Goal: Check status: Check status

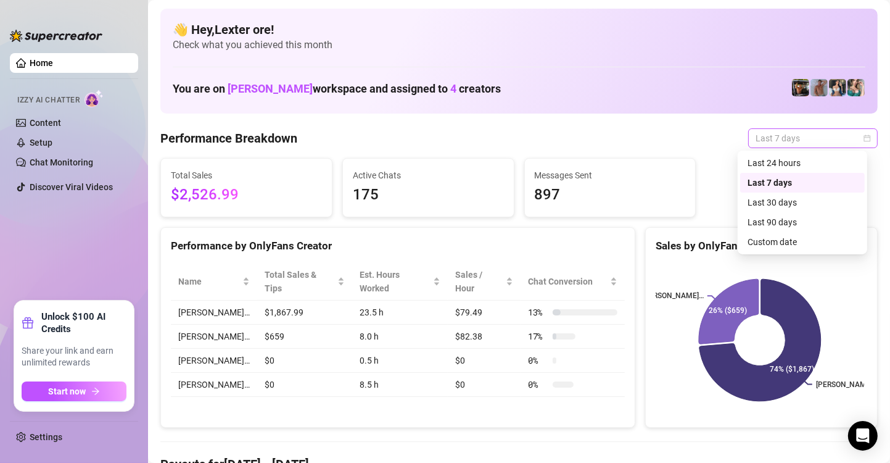
click at [857, 142] on span "Last 7 days" at bounding box center [813, 138] width 115 height 19
click at [807, 236] on div "Custom date" at bounding box center [803, 242] width 110 height 14
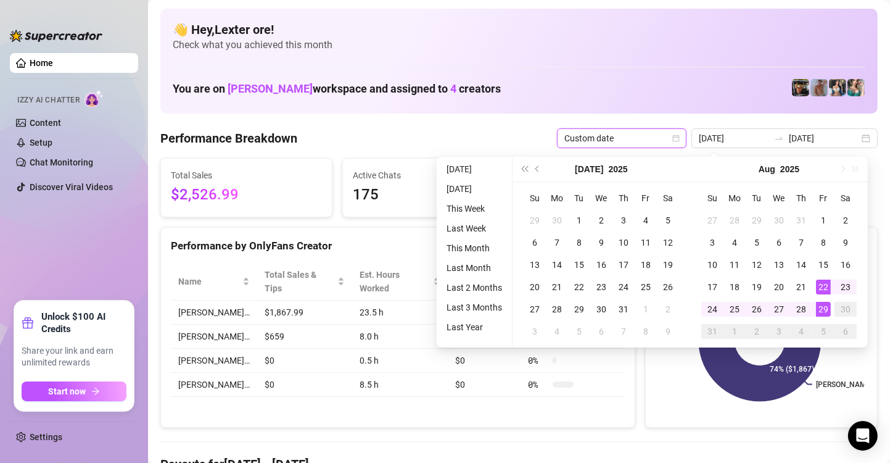
type input "[DATE]"
click at [824, 311] on div "29" at bounding box center [823, 309] width 15 height 15
click at [826, 311] on div "29" at bounding box center [823, 309] width 15 height 15
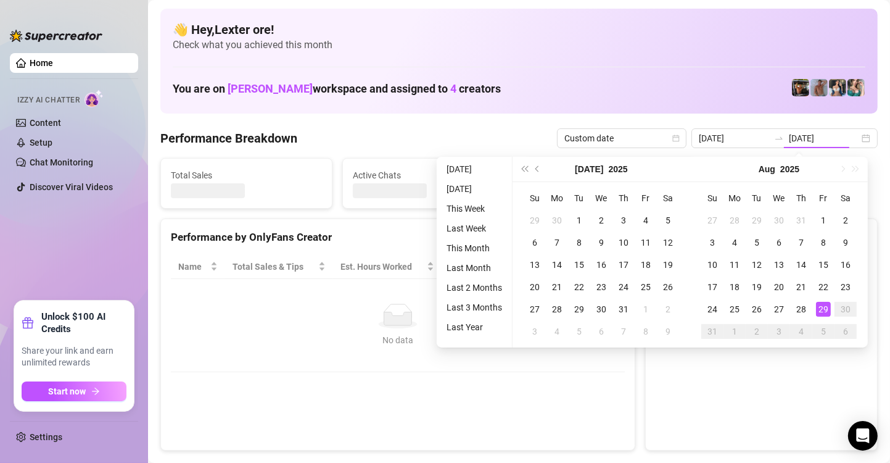
type input "[DATE]"
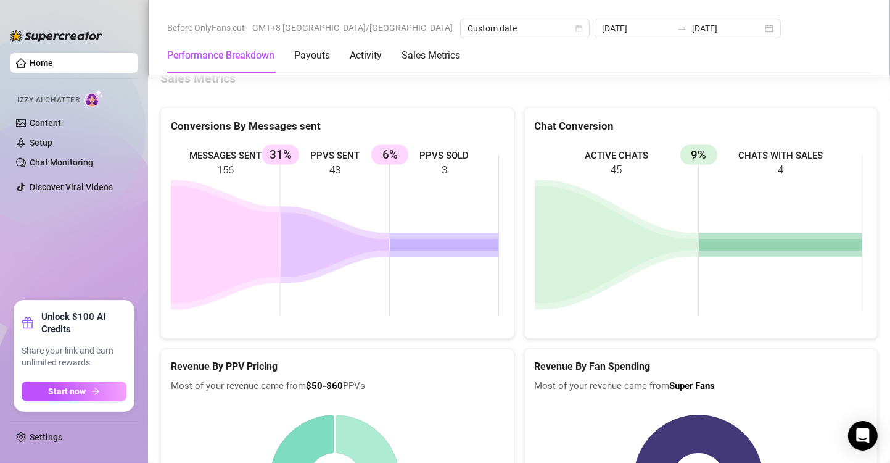
scroll to position [1612, 0]
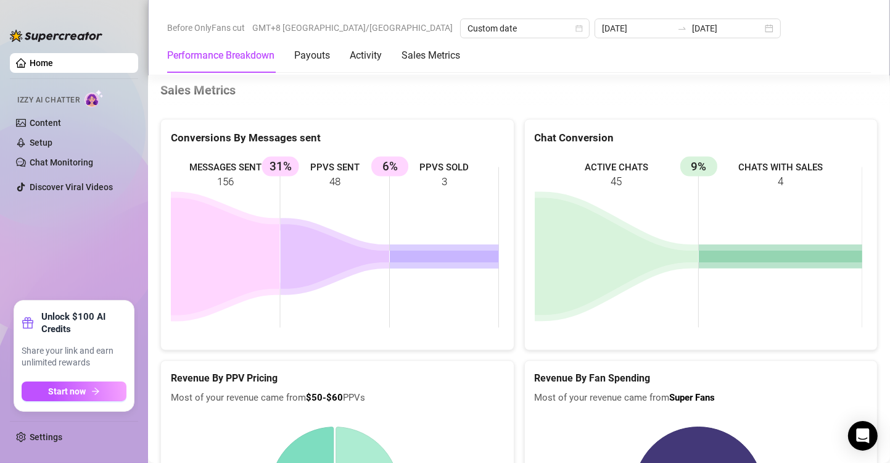
drag, startPoint x: 344, startPoint y: 186, endPoint x: 328, endPoint y: 188, distance: 15.5
click at [328, 188] on rect at bounding box center [335, 247] width 328 height 185
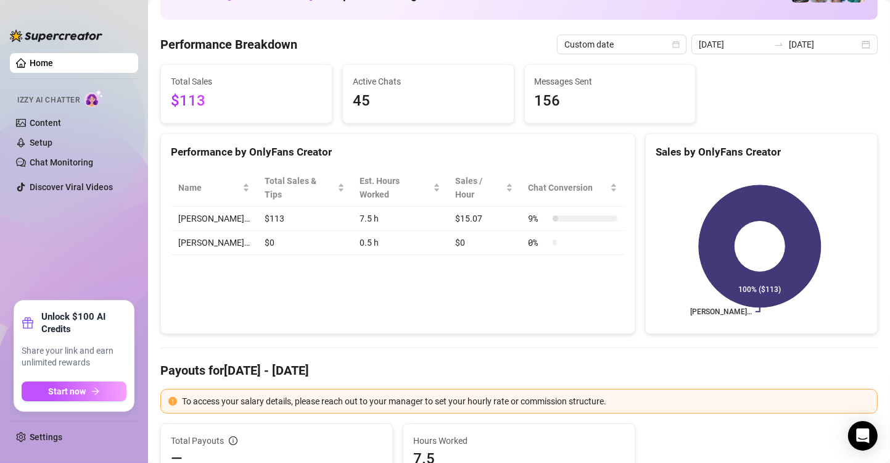
scroll to position [0, 0]
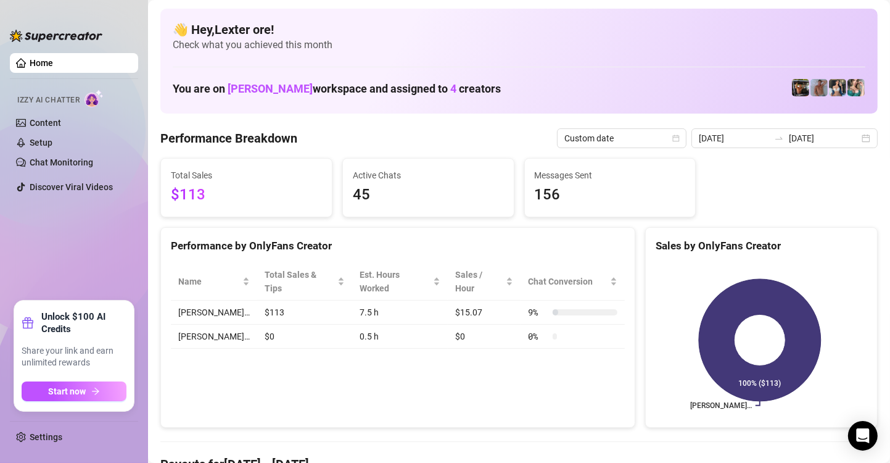
click at [851, 139] on div "2025-08-29 2025-08-29" at bounding box center [784, 138] width 186 height 20
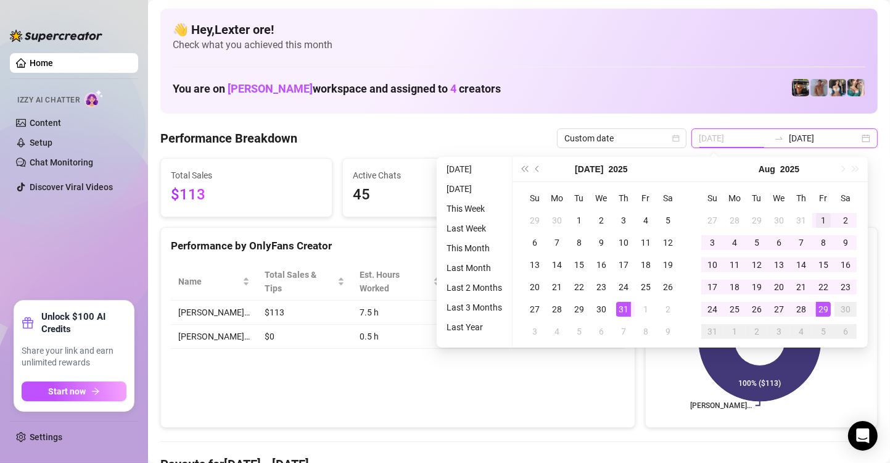
type input "2025-08-01"
click at [823, 222] on div "1" at bounding box center [823, 220] width 15 height 15
type input "[DATE]"
click at [823, 308] on div "29" at bounding box center [823, 309] width 15 height 15
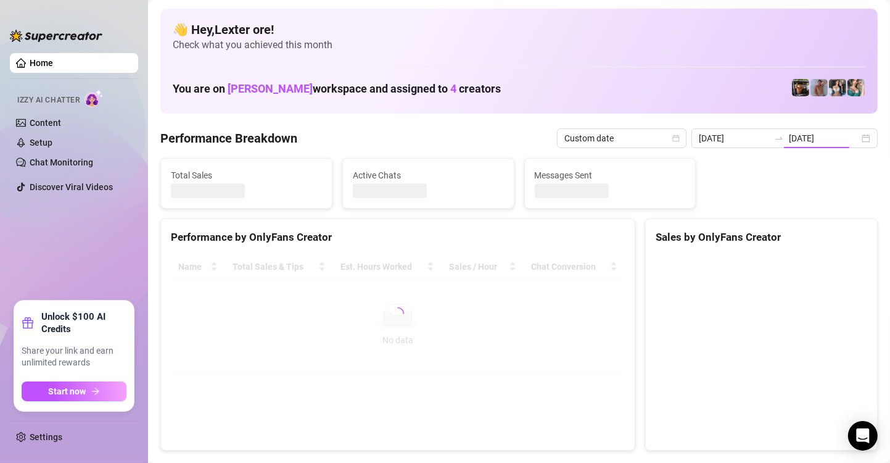
type input "2025-08-01"
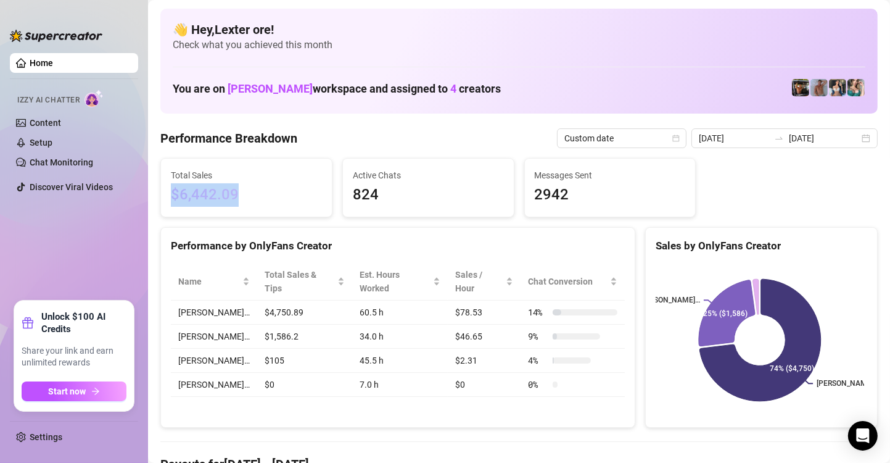
drag, startPoint x: 263, startPoint y: 197, endPoint x: 157, endPoint y: 188, distance: 106.4
click at [157, 188] on div "Total Sales $6,442.09" at bounding box center [246, 187] width 182 height 59
click at [319, 207] on div "Total Sales $6,442.09" at bounding box center [246, 188] width 171 height 58
drag, startPoint x: 241, startPoint y: 199, endPoint x: 91, endPoint y: 96, distance: 182.4
click at [160, 182] on div "Total Sales $6,442.09" at bounding box center [246, 187] width 182 height 59
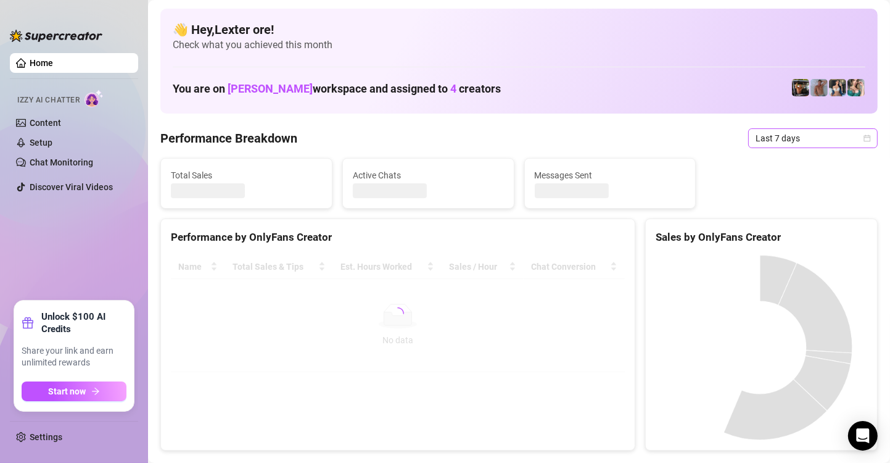
click at [851, 136] on span "Last 7 days" at bounding box center [813, 138] width 115 height 19
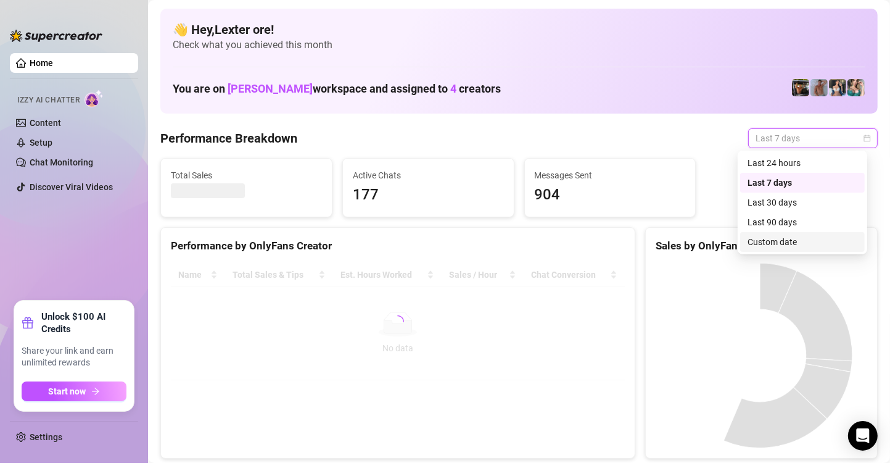
click at [777, 237] on div "Custom date" at bounding box center [803, 242] width 110 height 14
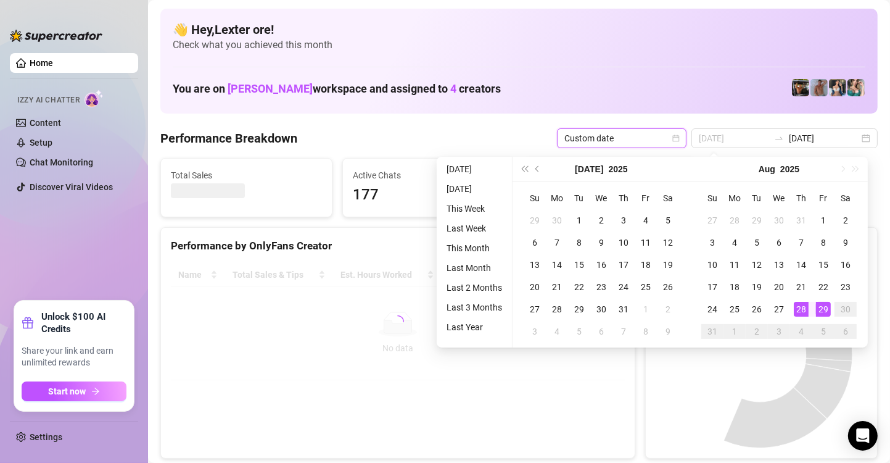
type input "[DATE]"
click at [820, 308] on div "29" at bounding box center [823, 309] width 15 height 15
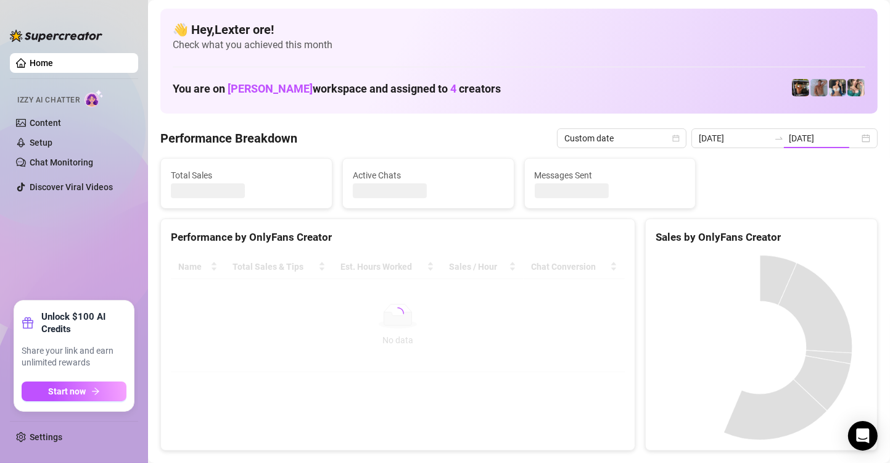
type input "[DATE]"
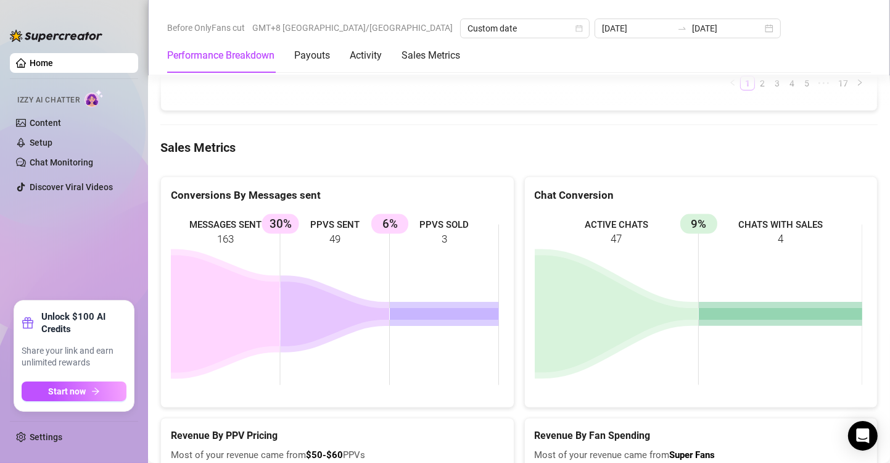
scroll to position [1542, 0]
